Goal: Check status: Check status

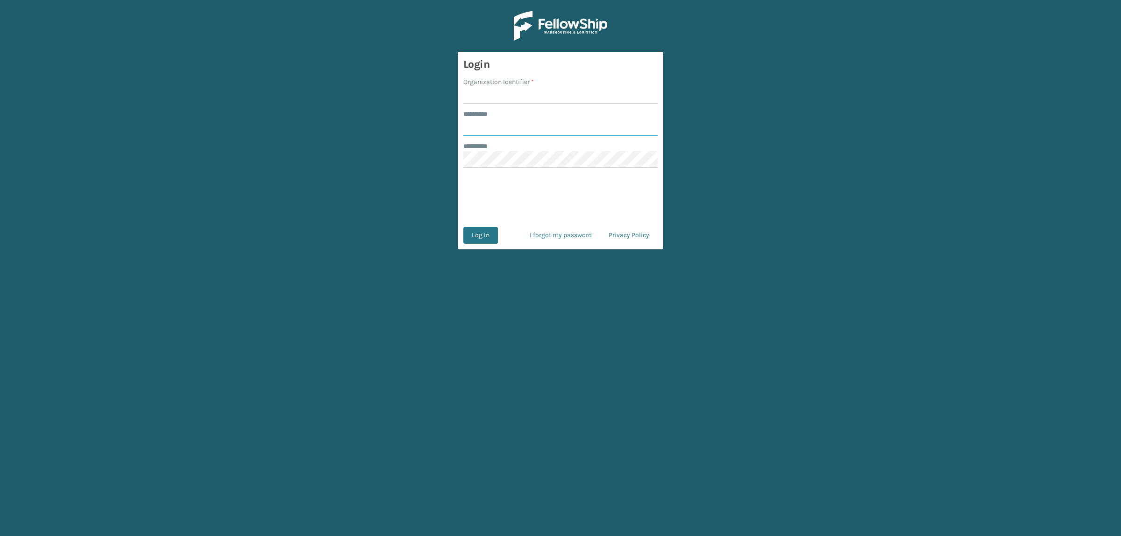
type input "**********"
click at [501, 99] on input "Organization Identifier *" at bounding box center [560, 95] width 194 height 17
type input "superadminorganization"
click at [491, 240] on button "Log In" at bounding box center [480, 235] width 35 height 17
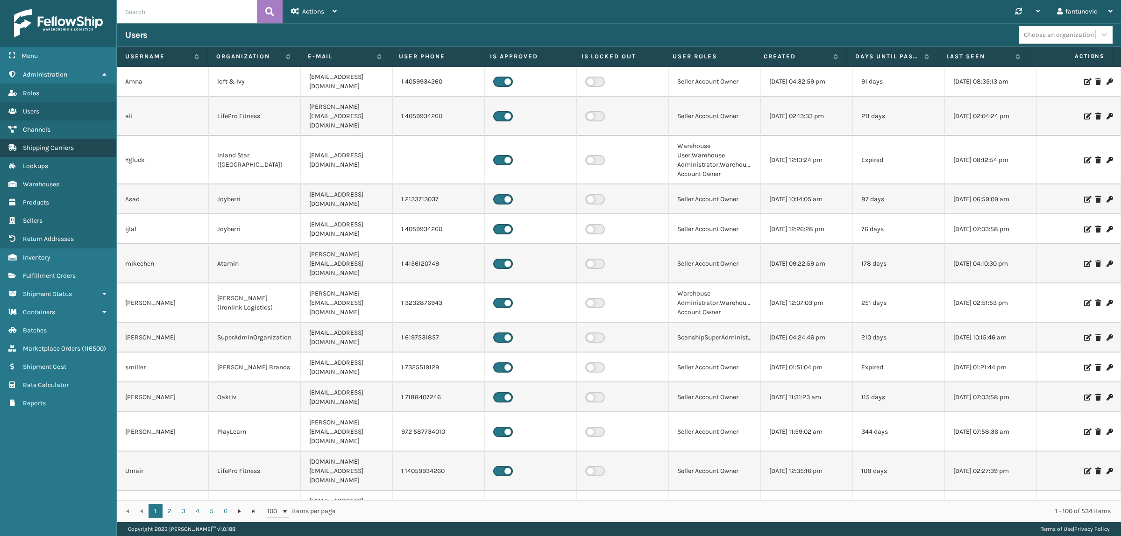
click at [50, 150] on link "Shipping Carriers" at bounding box center [58, 148] width 116 height 18
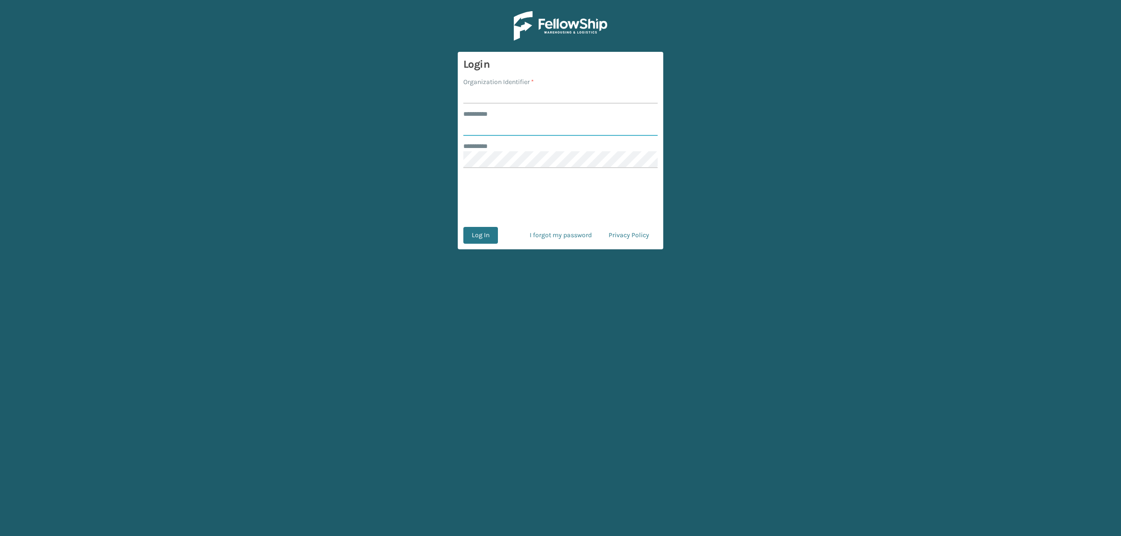
type input "**********"
click at [488, 85] on label "Organization Identifier *" at bounding box center [498, 82] width 71 height 10
click at [488, 87] on input "Organization Identifier *" at bounding box center [560, 95] width 194 height 17
click at [489, 99] on input "Organization Identifier *" at bounding box center [560, 95] width 194 height 17
type input "superadminorganization"
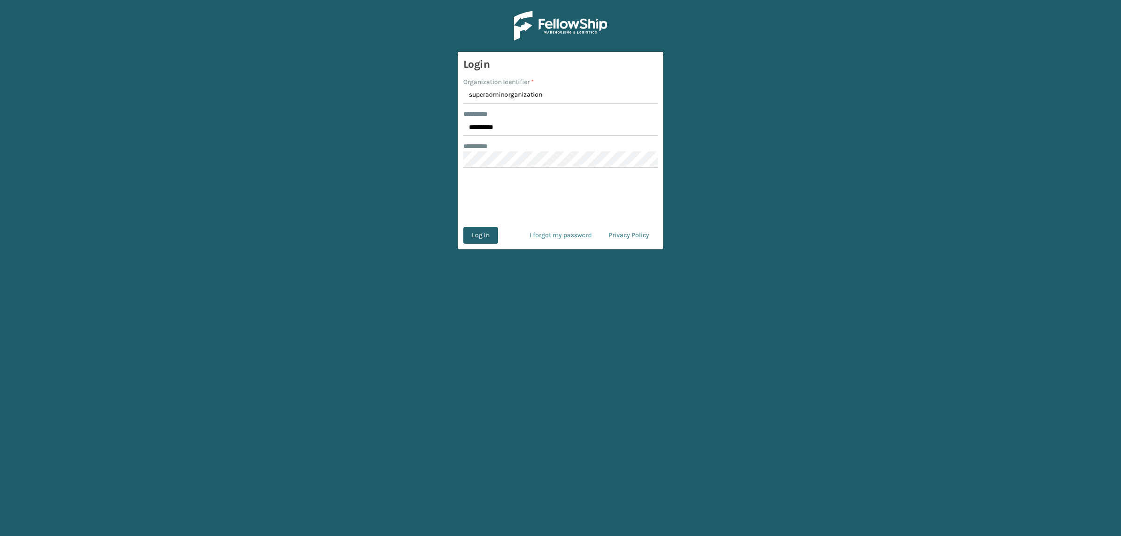
click at [484, 241] on button "Log In" at bounding box center [480, 235] width 35 height 17
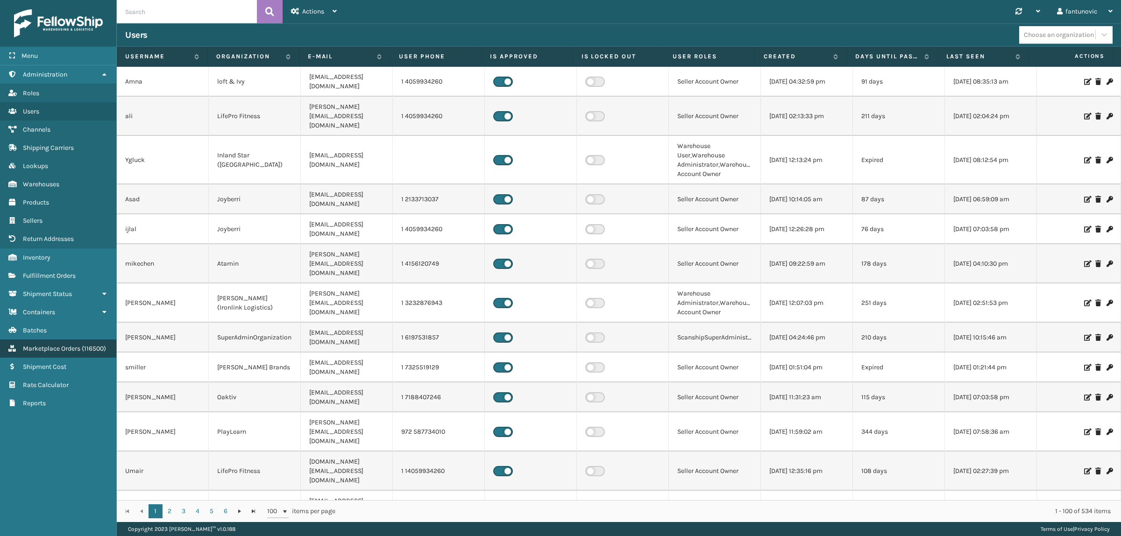
click at [52, 339] on link "Marketplace Orders ( 116500 )" at bounding box center [58, 348] width 116 height 18
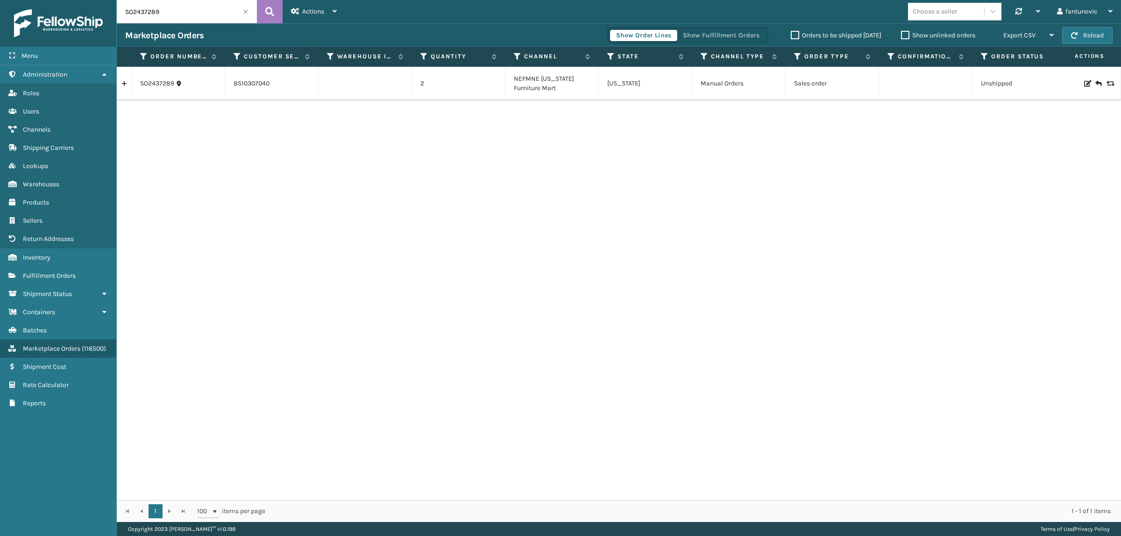
click at [173, 12] on input "SO2437289" at bounding box center [187, 11] width 140 height 23
drag, startPoint x: 166, startPoint y: 17, endPoint x: 54, endPoint y: 18, distance: 111.6
click at [54, 0] on div "Menu Administration Roles Users Channels Shipping Carriers Lookups Warehouses P…" at bounding box center [560, 0] width 1121 height 0
paste input "41394"
type input "SO2441394"
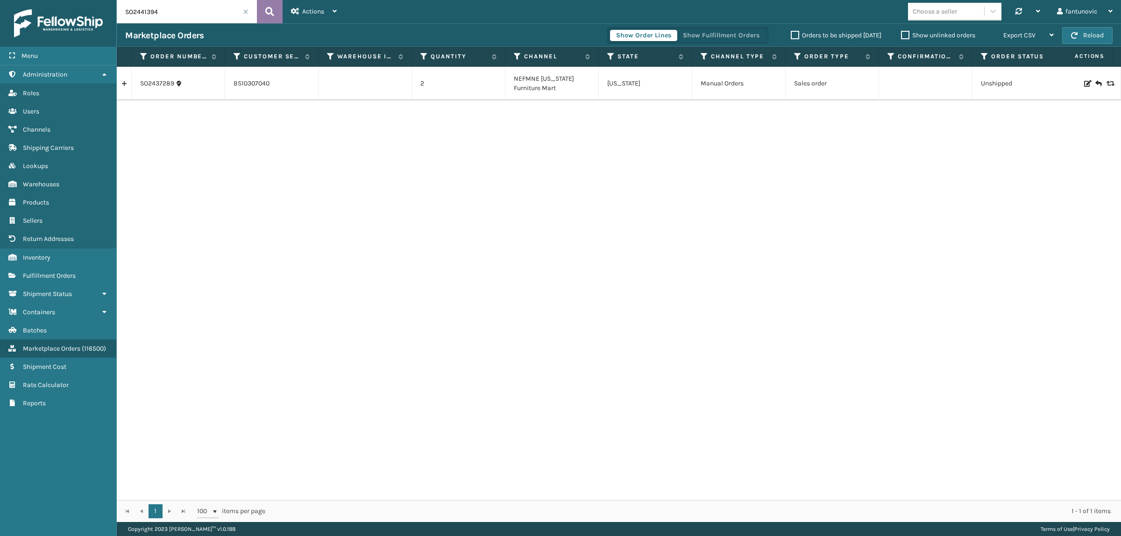
click at [274, 10] on button at bounding box center [270, 11] width 26 height 23
click at [699, 34] on button "Show Fulfillment Orders" at bounding box center [721, 35] width 89 height 11
click at [120, 80] on link at bounding box center [124, 83] width 14 height 15
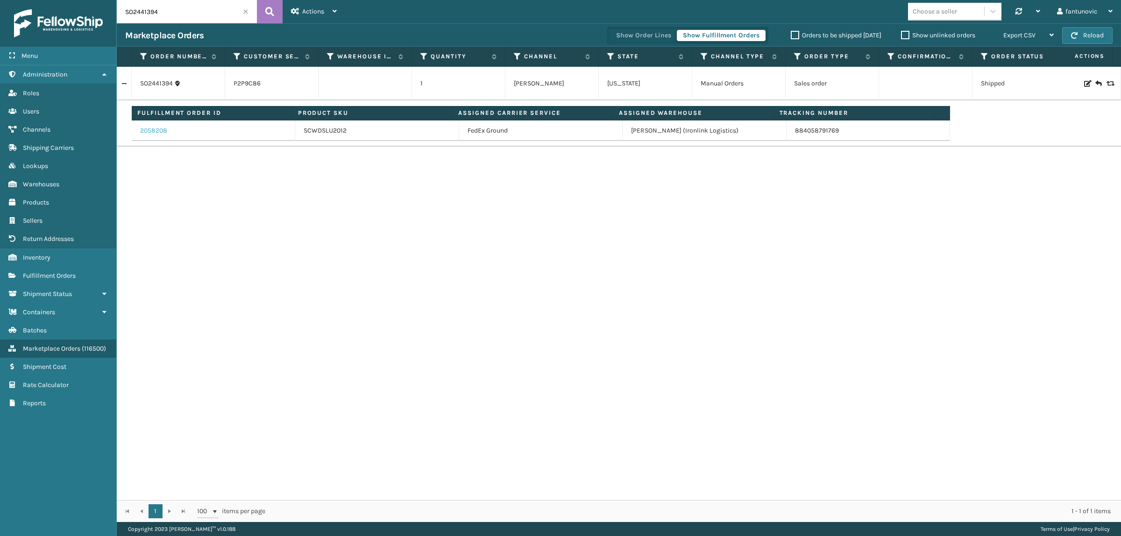
click at [154, 132] on link "2058208" at bounding box center [153, 130] width 27 height 9
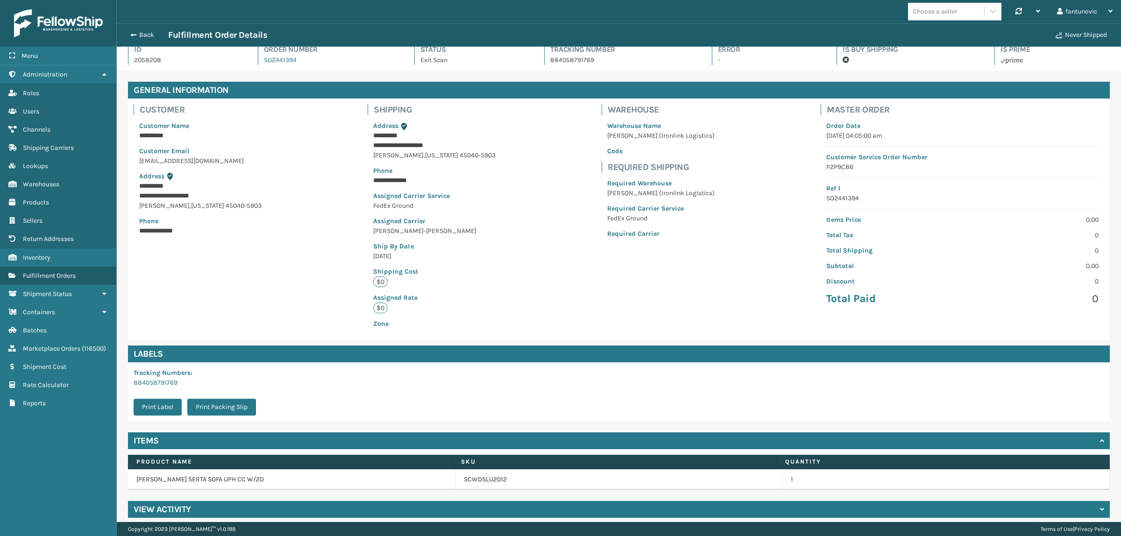
scroll to position [16, 0]
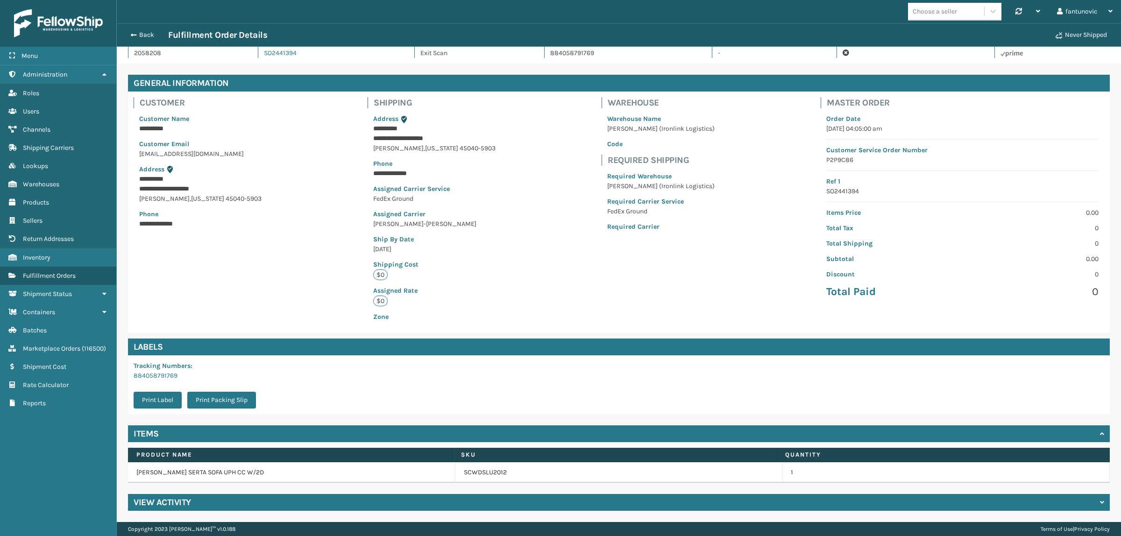
click at [240, 512] on div "**********" at bounding box center [619, 293] width 1004 height 459
click at [372, 505] on div "View Activity" at bounding box center [619, 502] width 982 height 17
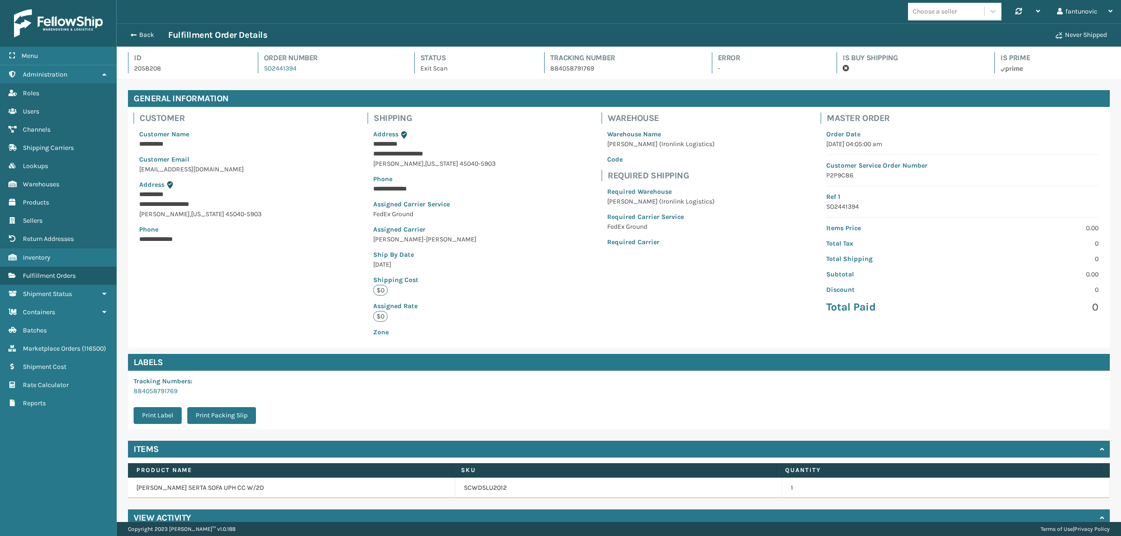
click at [143, 64] on p "2058208" at bounding box center [187, 69] width 107 height 10
copy p "2058208"
click at [144, 35] on button "Back" at bounding box center [146, 35] width 43 height 8
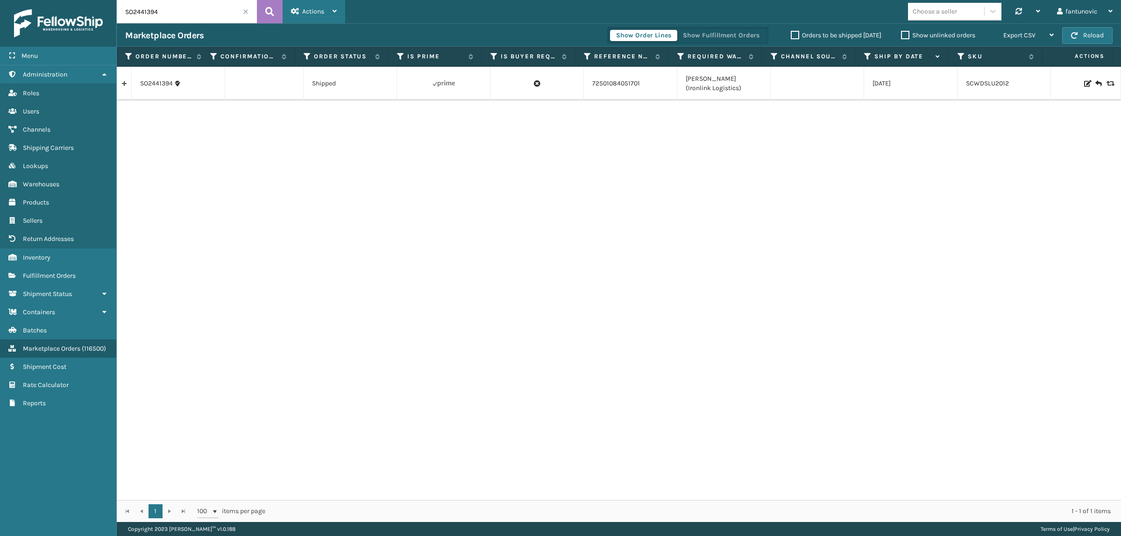
click at [310, 10] on span "Actions" at bounding box center [313, 11] width 22 height 8
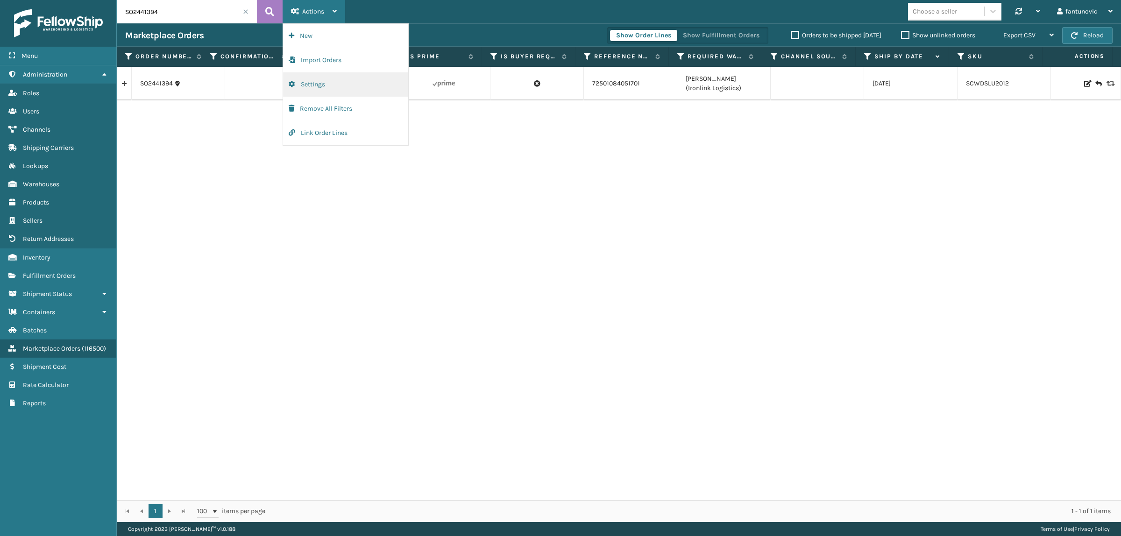
click at [323, 85] on button "Settings" at bounding box center [345, 84] width 125 height 24
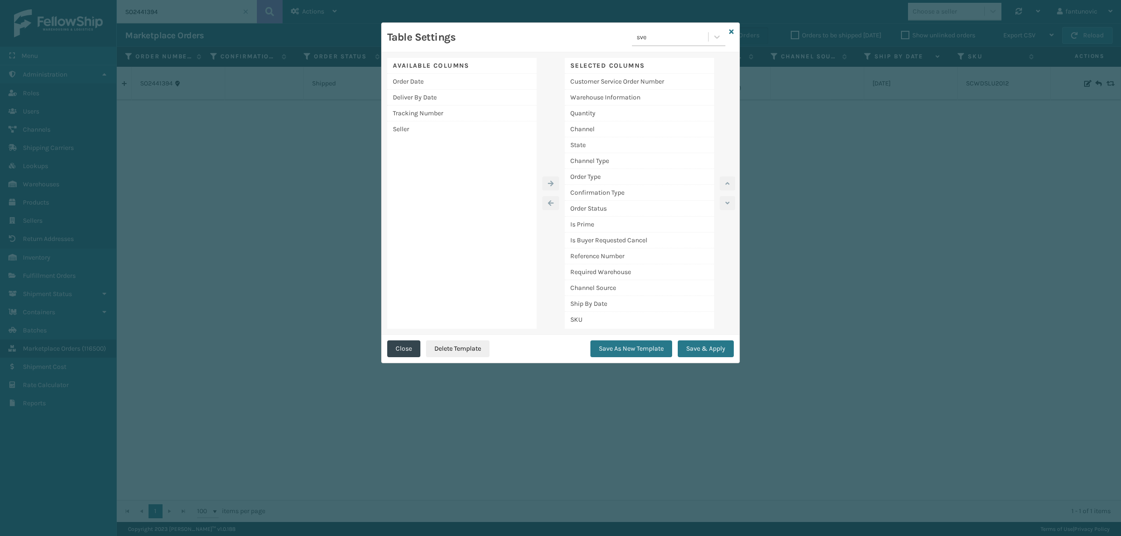
click at [732, 28] on icon at bounding box center [731, 31] width 5 height 7
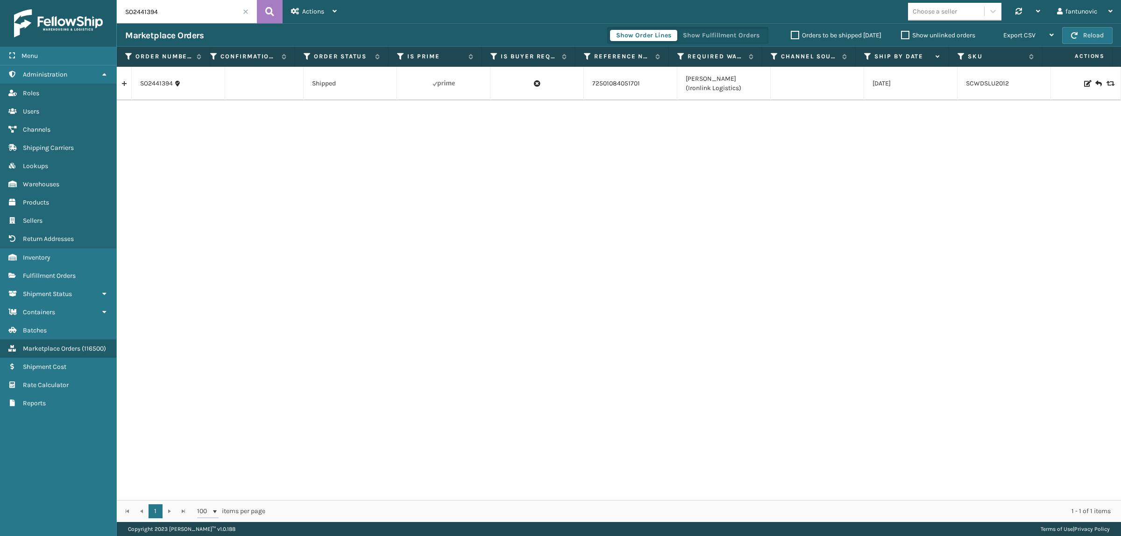
drag, startPoint x: 955, startPoint y: 491, endPoint x: 948, endPoint y: 490, distance: 7.0
click at [948, 490] on div "SO2441394 P2P9C86 1 Ashley Furniture [US_STATE] Manual Orders Sales order Shipp…" at bounding box center [619, 283] width 1004 height 433
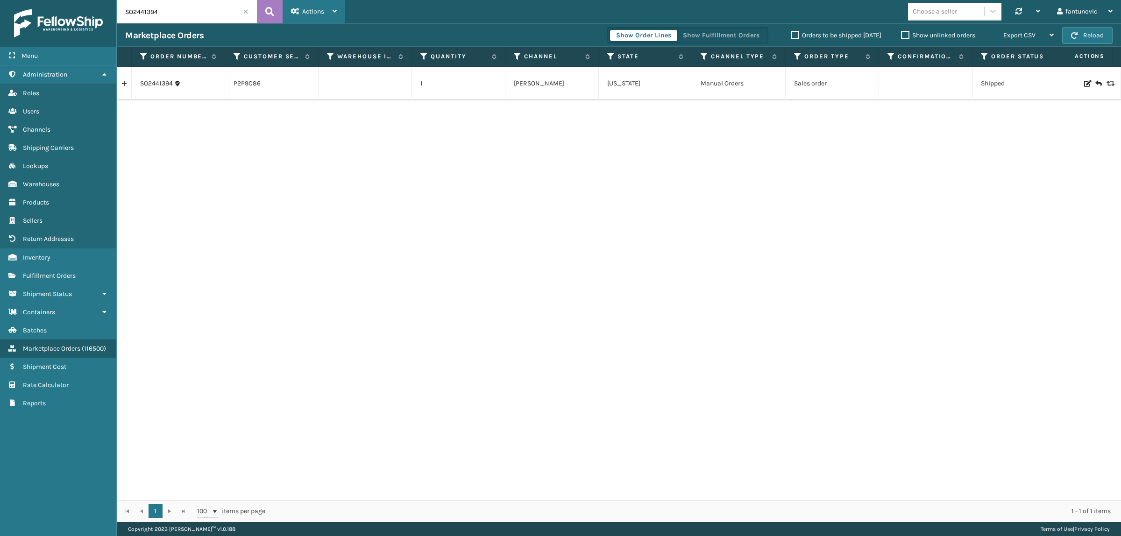
click at [315, 13] on span "Actions" at bounding box center [313, 11] width 22 height 8
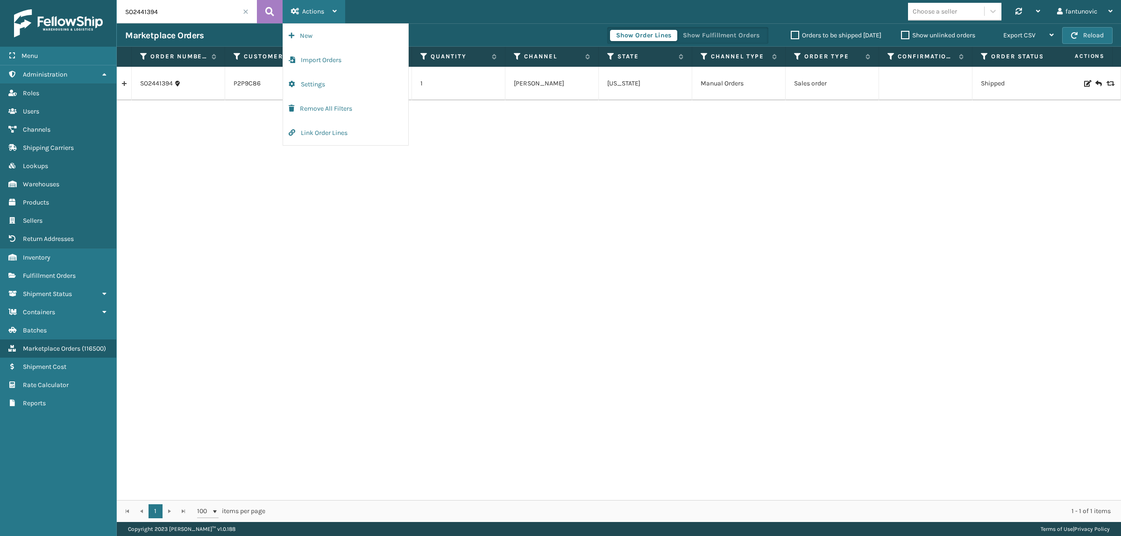
click at [315, 13] on span "Actions" at bounding box center [313, 11] width 22 height 8
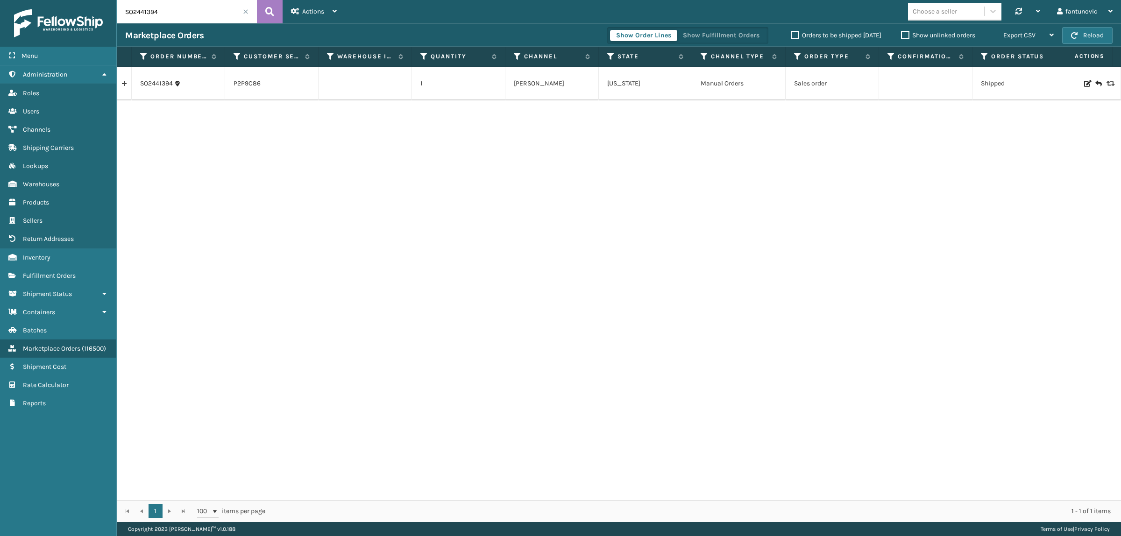
click at [120, 83] on link at bounding box center [124, 83] width 14 height 15
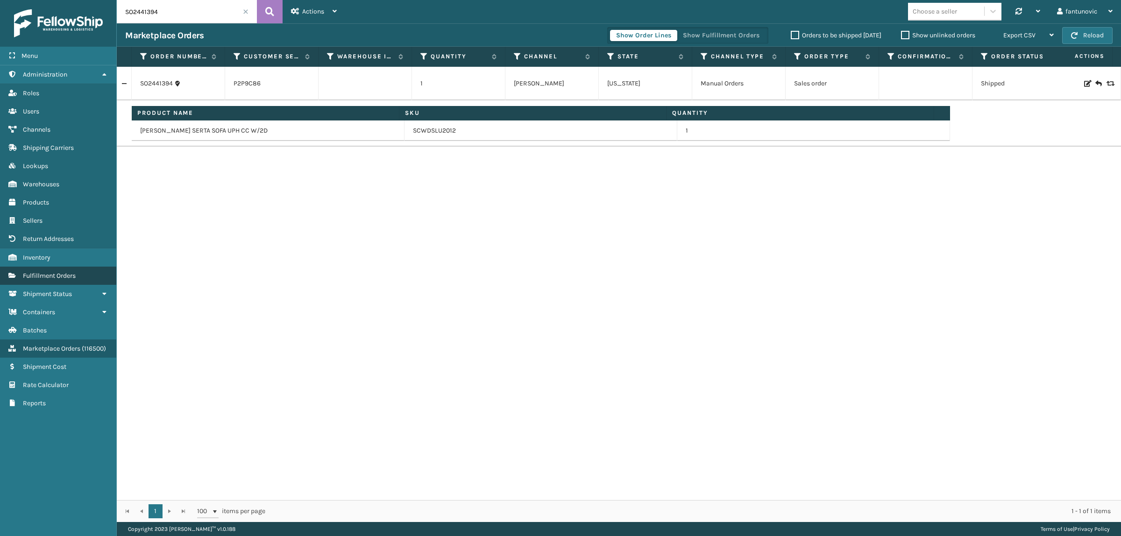
click at [56, 274] on link "Fulfillment Orders" at bounding box center [58, 276] width 116 height 18
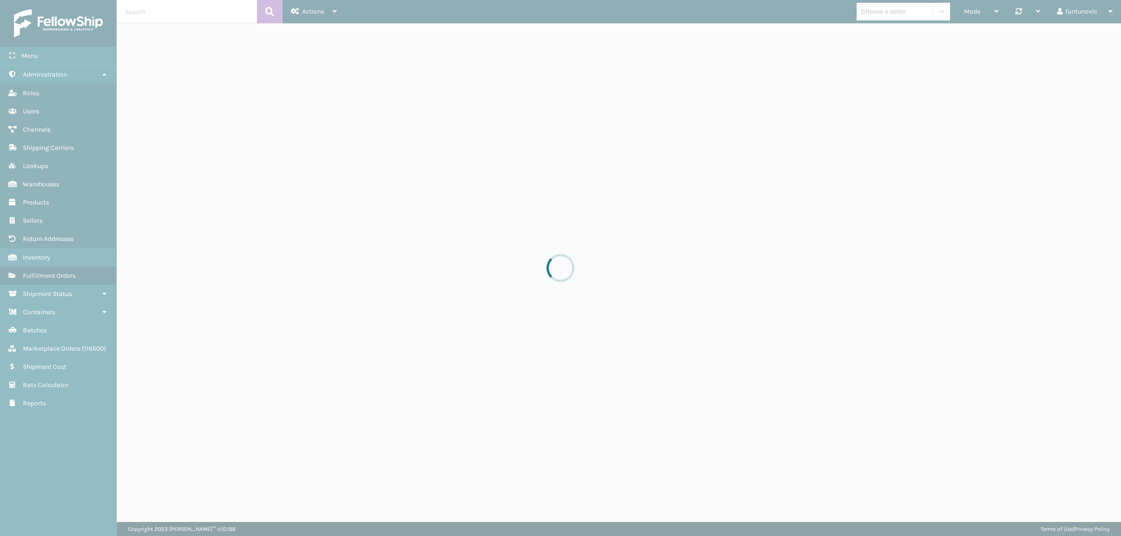
click at [149, 19] on div at bounding box center [560, 268] width 1121 height 536
click at [146, 1] on div at bounding box center [560, 268] width 1121 height 536
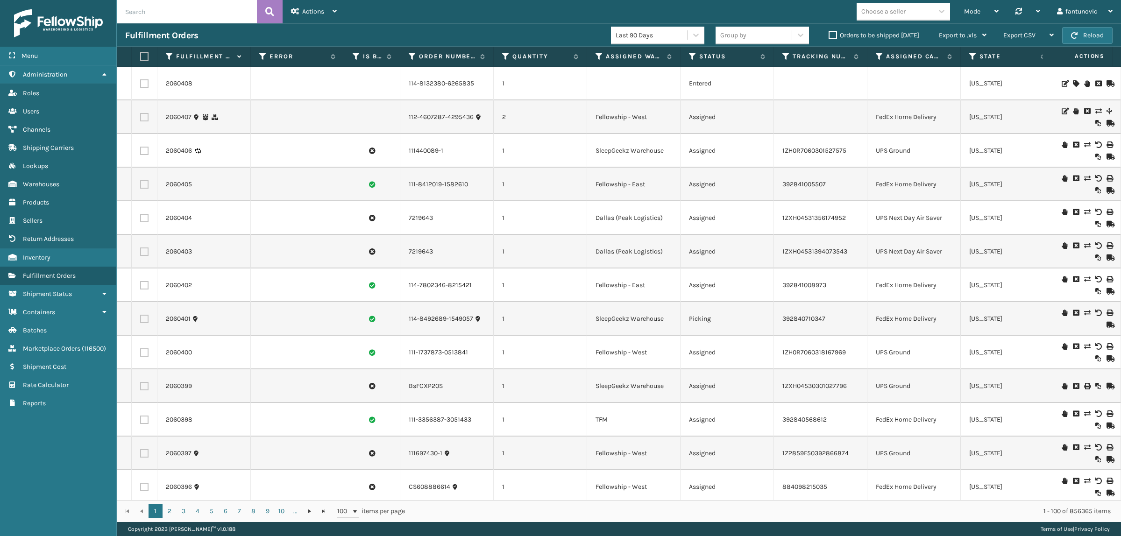
click at [641, 103] on td "Fellowship - West" at bounding box center [633, 117] width 93 height 34
